Goal: Register for event/course

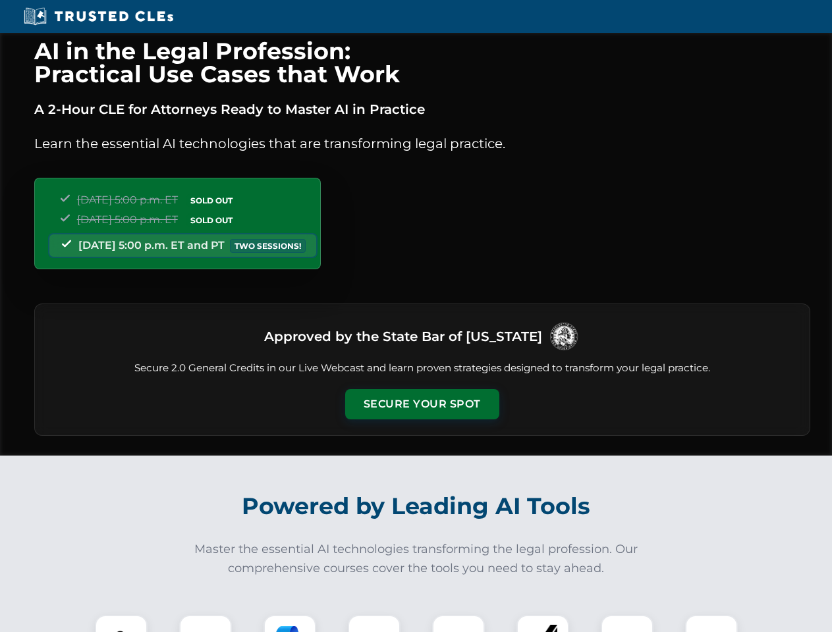
click at [421, 404] on button "Secure Your Spot" at bounding box center [422, 404] width 154 height 30
click at [121, 624] on img at bounding box center [121, 641] width 38 height 38
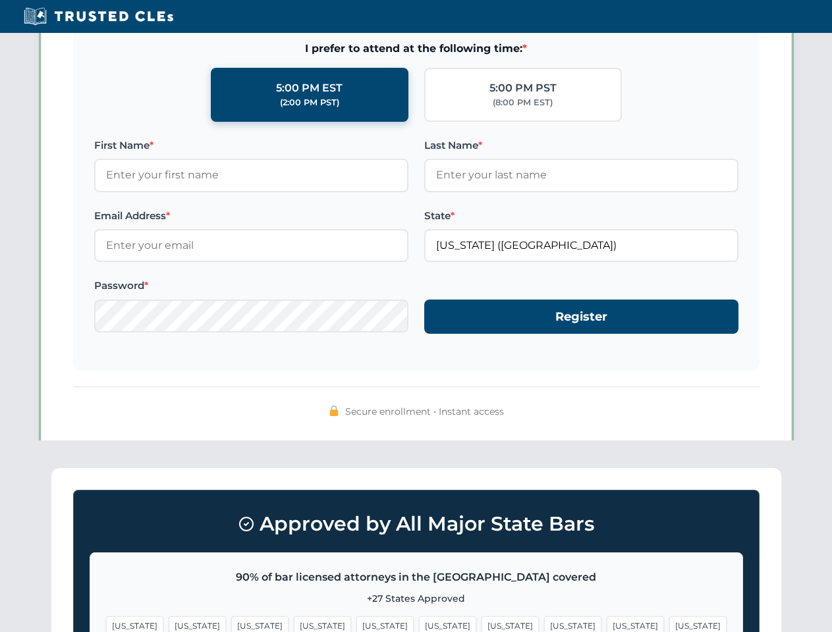
click at [481, 624] on span "[US_STATE]" at bounding box center [509, 625] width 57 height 19
click at [606, 624] on span "[US_STATE]" at bounding box center [634, 625] width 57 height 19
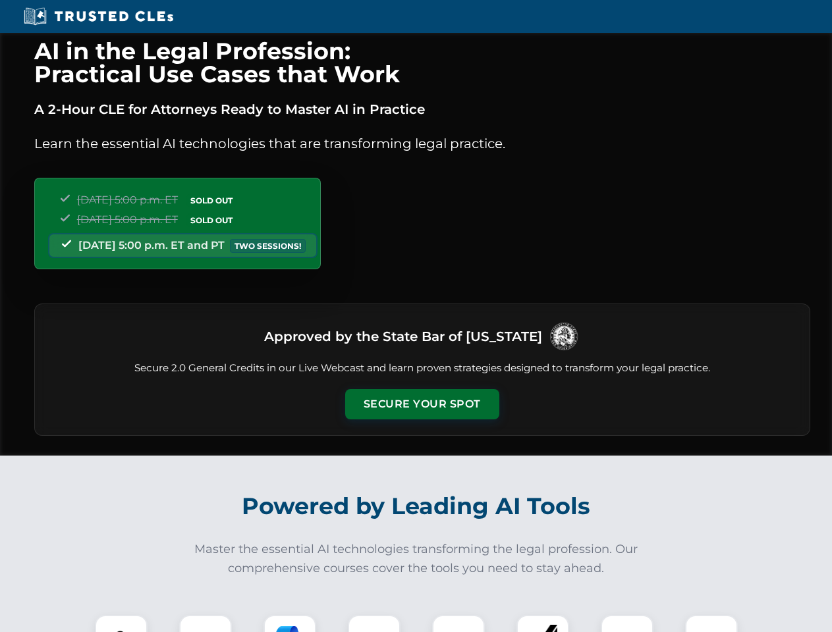
click at [421, 404] on button "Secure Your Spot" at bounding box center [422, 404] width 154 height 30
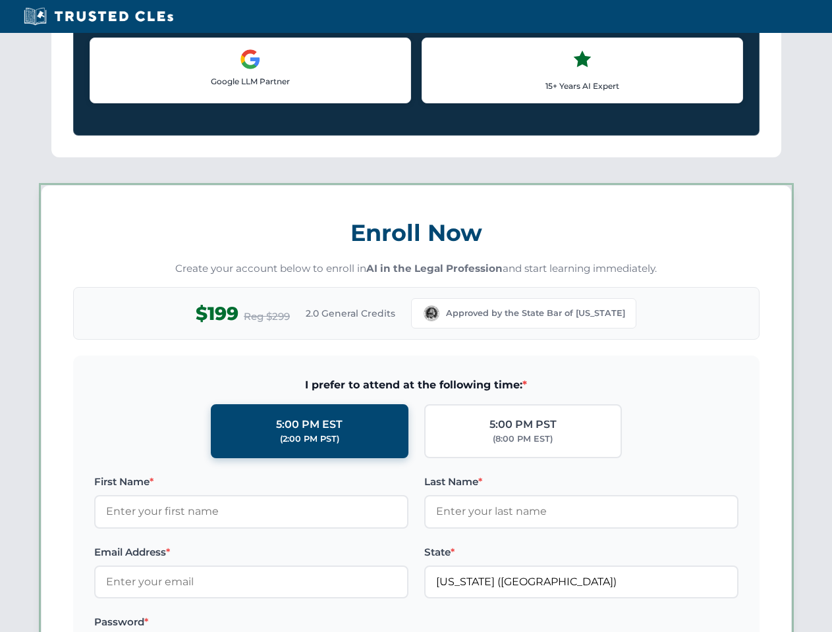
click at [205, 624] on label "Password *" at bounding box center [251, 622] width 314 height 16
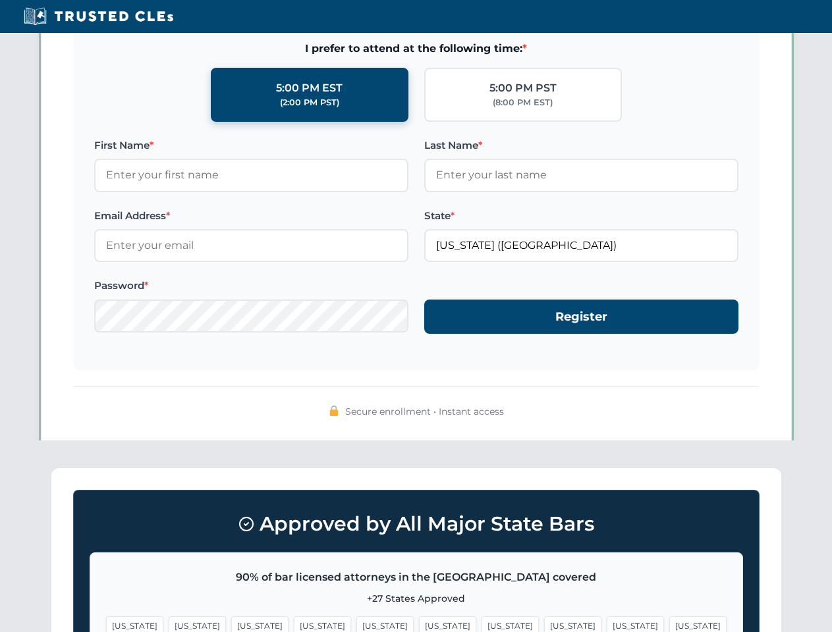
click at [294, 624] on span "[US_STATE]" at bounding box center [322, 625] width 57 height 19
click at [419, 624] on span "[US_STATE]" at bounding box center [447, 625] width 57 height 19
click at [481, 624] on span "[US_STATE]" at bounding box center [509, 625] width 57 height 19
click at [606, 624] on span "[US_STATE]" at bounding box center [634, 625] width 57 height 19
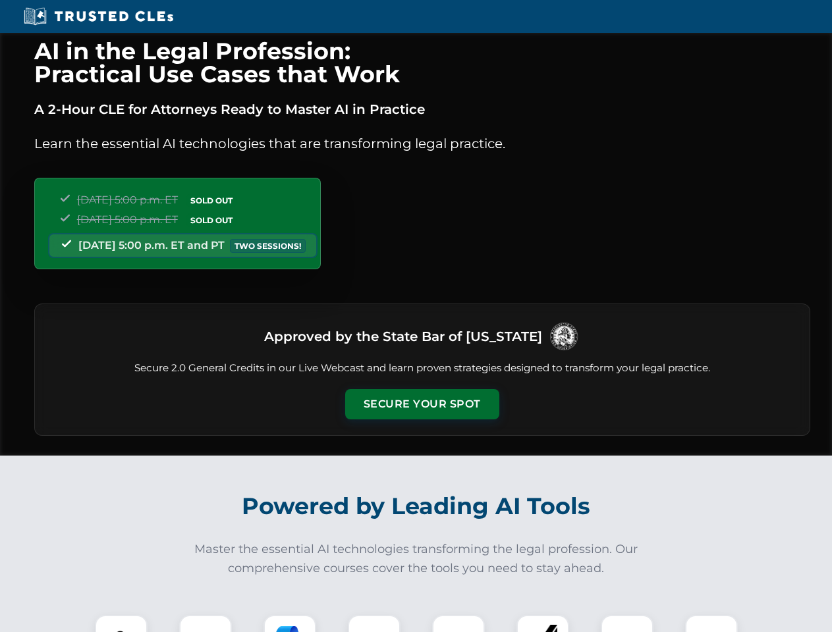
click at [421, 404] on button "Secure Your Spot" at bounding box center [422, 404] width 154 height 30
